Goal: Leave review/rating: Leave review/rating

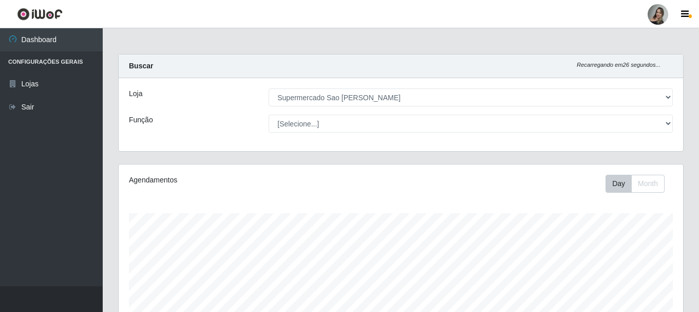
select select "383"
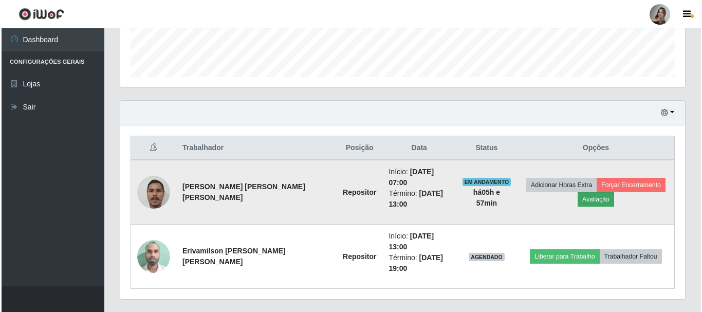
scroll to position [213, 565]
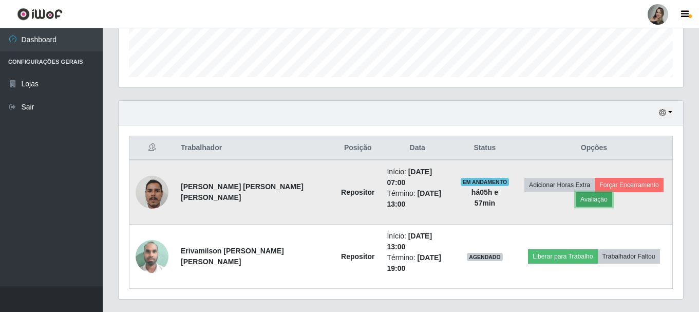
click at [576, 198] on button "Avaliação" at bounding box center [594, 199] width 36 height 14
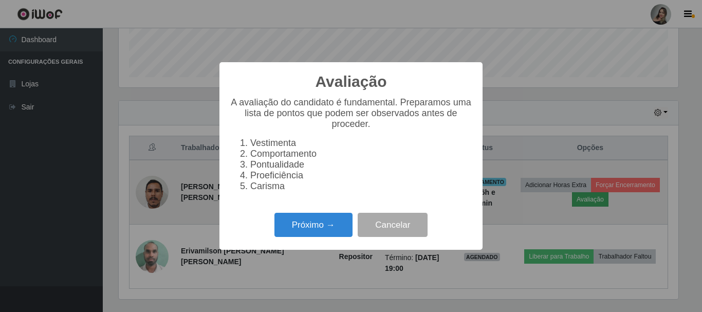
scroll to position [213, 560]
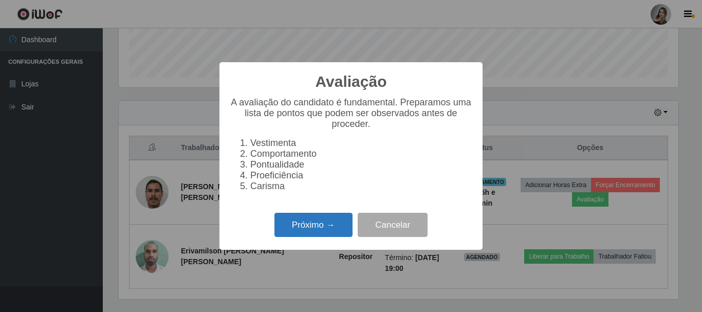
click at [280, 226] on button "Próximo →" at bounding box center [313, 225] width 78 height 24
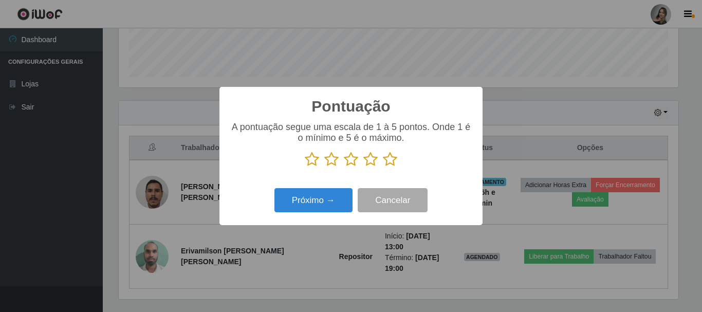
click at [329, 157] on icon at bounding box center [331, 159] width 14 height 15
click at [324, 167] on input "radio" at bounding box center [324, 167] width 0 height 0
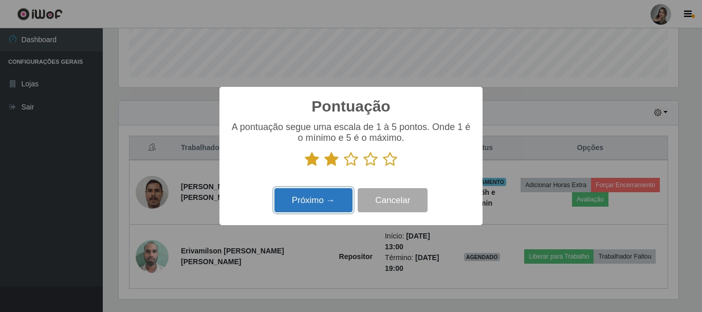
click at [320, 194] on button "Próximo →" at bounding box center [313, 200] width 78 height 24
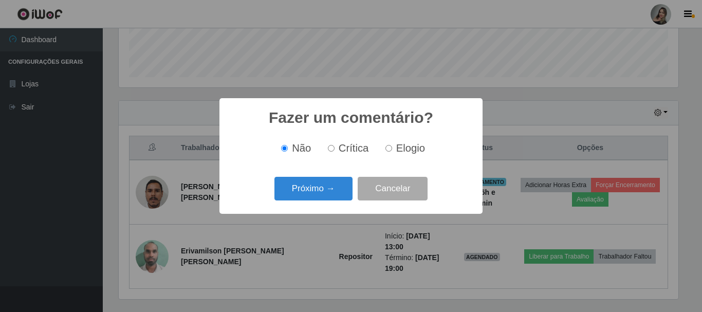
click at [320, 194] on button "Próximo →" at bounding box center [313, 189] width 78 height 24
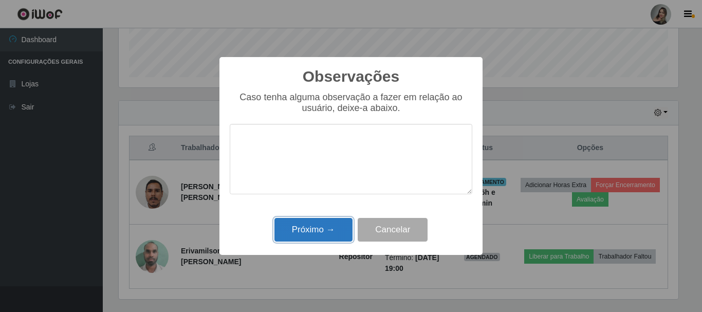
click at [320, 227] on button "Próximo →" at bounding box center [313, 230] width 78 height 24
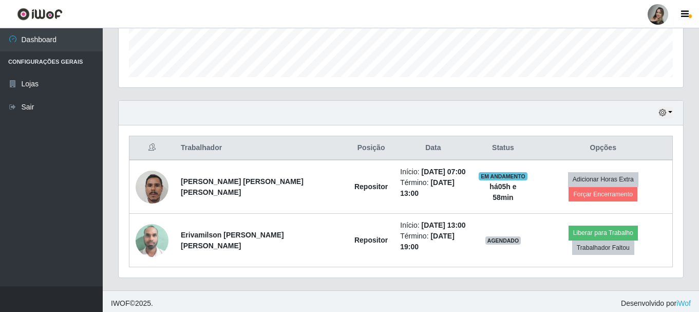
scroll to position [279, 0]
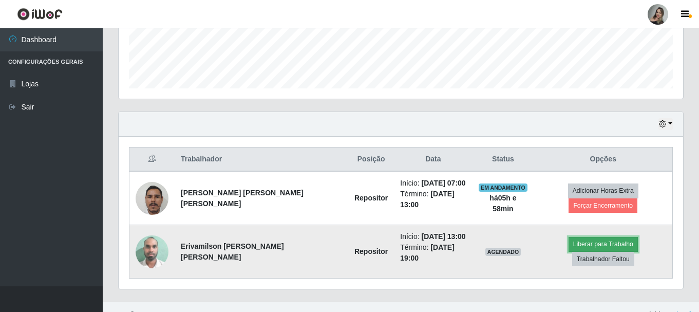
click at [577, 243] on button "Liberar para Trabalho" at bounding box center [603, 244] width 69 height 14
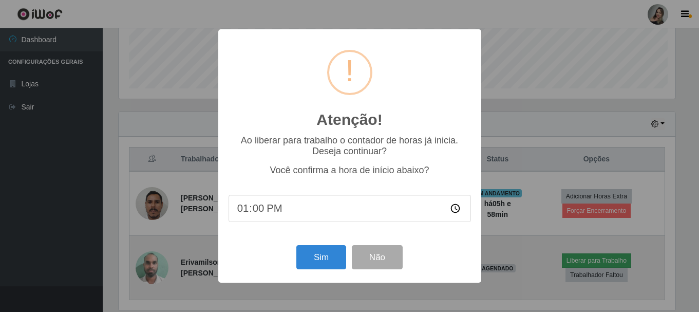
scroll to position [213, 560]
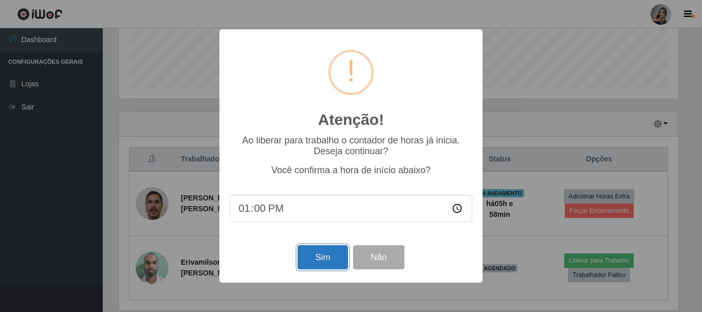
click at [325, 267] on button "Sim" at bounding box center [322, 257] width 50 height 24
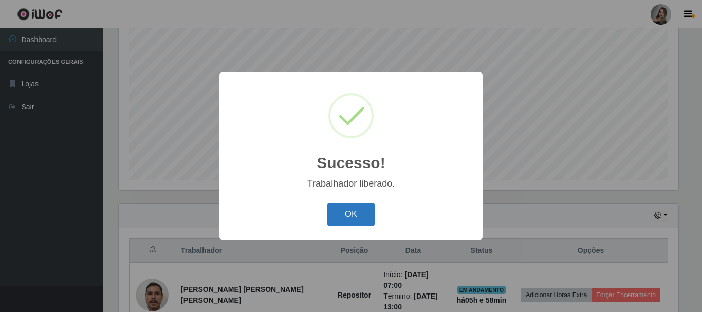
click at [342, 212] on button "OK" at bounding box center [351, 214] width 48 height 24
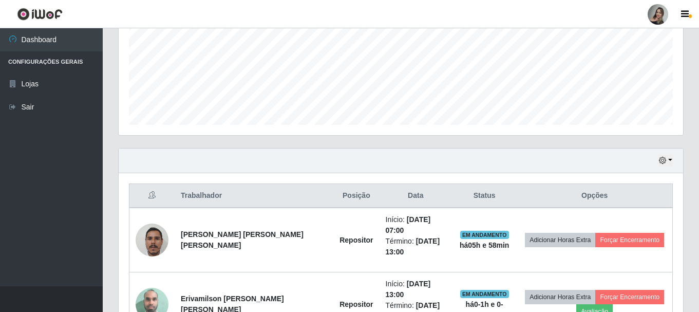
scroll to position [294, 0]
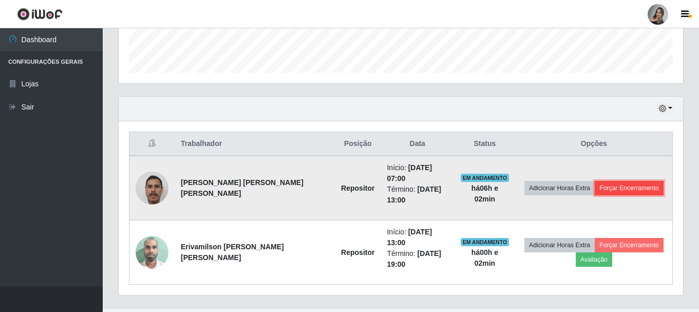
click at [602, 183] on button "Forçar Encerramento" at bounding box center [629, 188] width 69 height 14
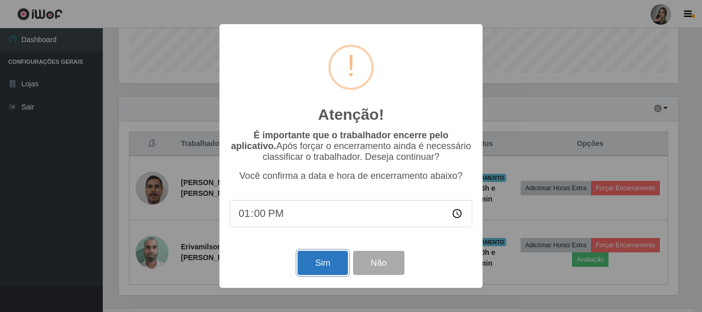
click at [328, 267] on button "Sim" at bounding box center [322, 263] width 50 height 24
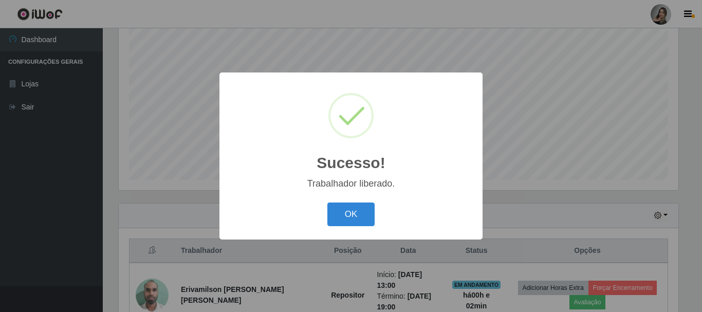
click at [353, 198] on div "Sucesso! × Trabalhador liberado. OK Cancel" at bounding box center [350, 155] width 263 height 166
click at [349, 219] on button "OK" at bounding box center [351, 214] width 48 height 24
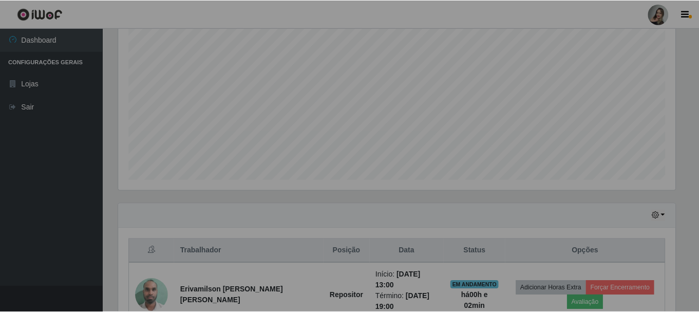
scroll to position [213, 565]
